Goal: Information Seeking & Learning: Learn about a topic

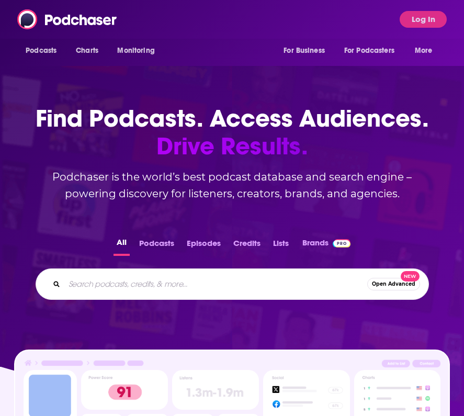
click at [146, 283] on input "Search podcasts, credits, & more..." at bounding box center [215, 284] width 303 height 17
type input "train it up"
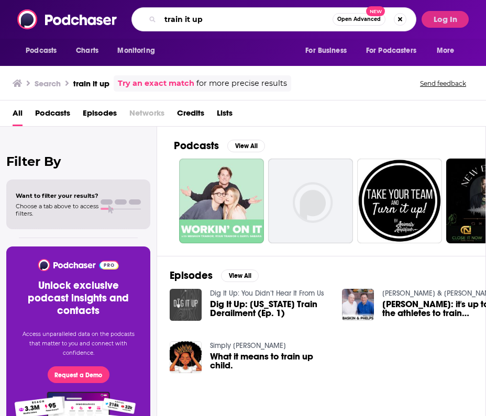
click at [182, 20] on input "train it up" at bounding box center [246, 19] width 172 height 17
type input "[PERSON_NAME] it up"
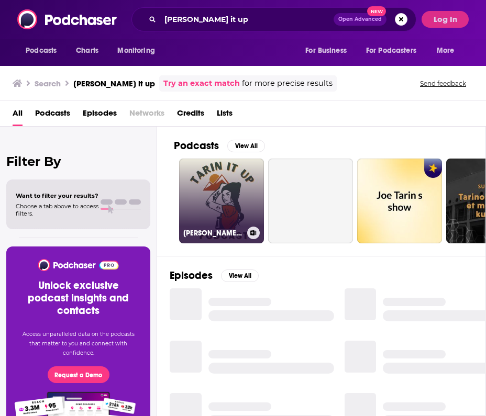
click at [198, 186] on link "[PERSON_NAME] It Up" at bounding box center [221, 201] width 85 height 85
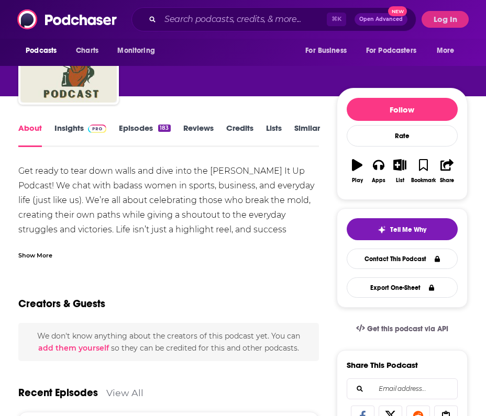
scroll to position [56, 0]
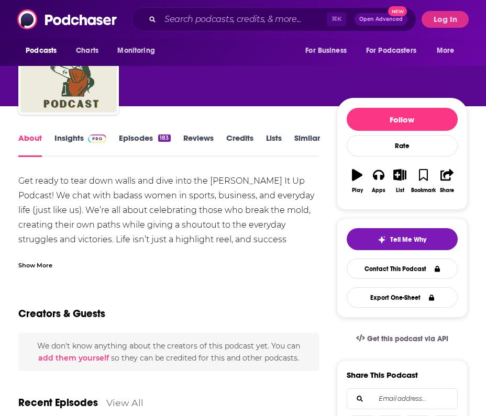
click at [67, 135] on link "Insights" at bounding box center [80, 145] width 52 height 24
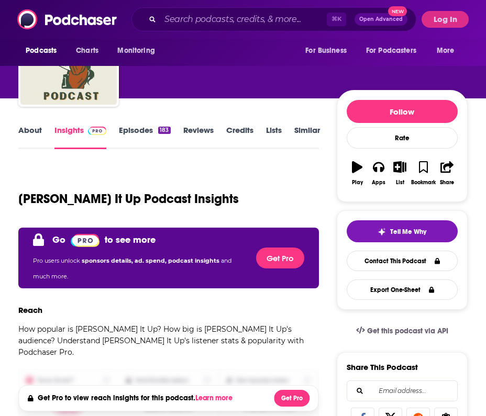
scroll to position [56, 0]
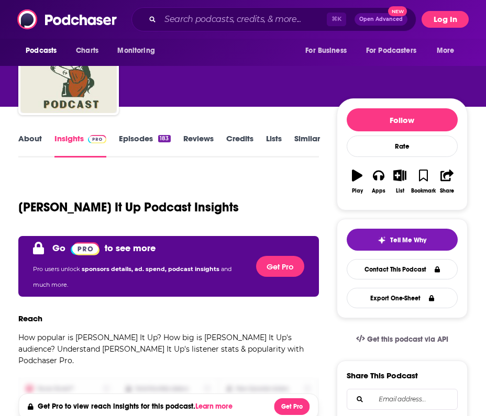
click at [451, 23] on button "Log In" at bounding box center [445, 19] width 47 height 17
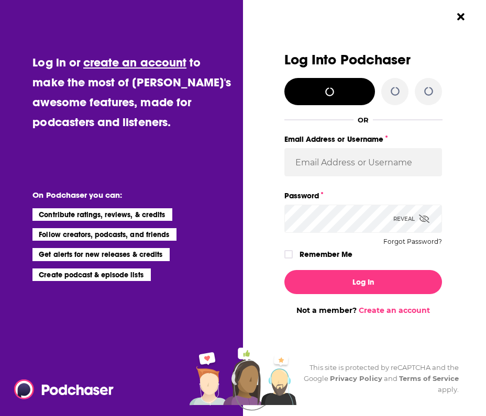
scroll to position [0, 0]
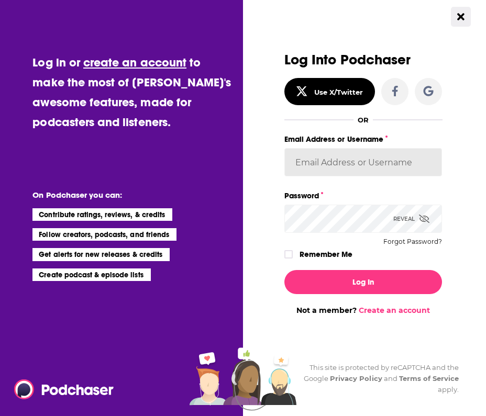
type input "audreytaylor13"
click at [363, 282] on button "Log In" at bounding box center [363, 282] width 158 height 24
